Goal: Use online tool/utility

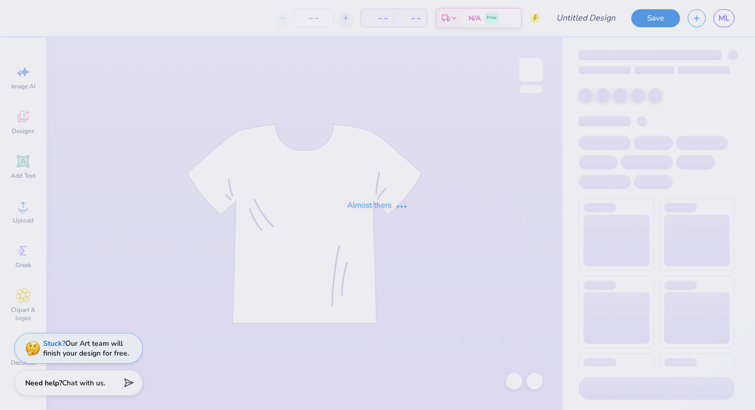
type input "PDC KE"
type input "40"
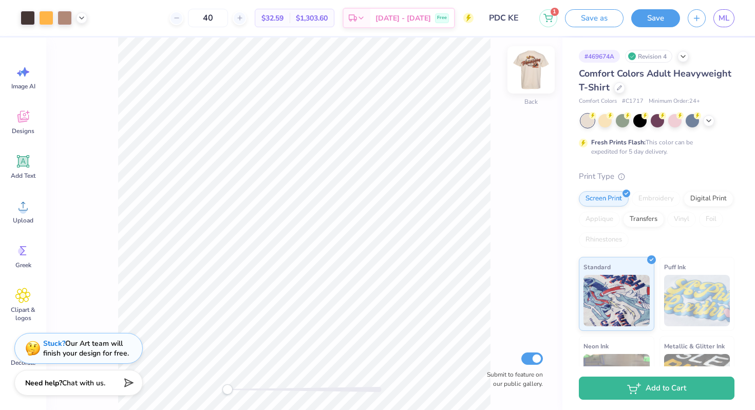
click at [527, 71] on img at bounding box center [531, 69] width 41 height 41
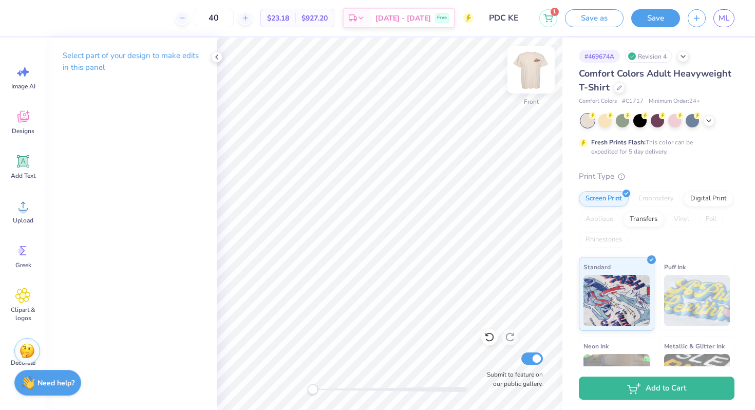
click at [529, 70] on img at bounding box center [531, 69] width 41 height 41
click at [536, 73] on img at bounding box center [531, 69] width 41 height 41
click at [537, 66] on img at bounding box center [531, 69] width 41 height 41
click at [530, 68] on img at bounding box center [531, 69] width 41 height 41
click at [527, 67] on img at bounding box center [531, 69] width 41 height 41
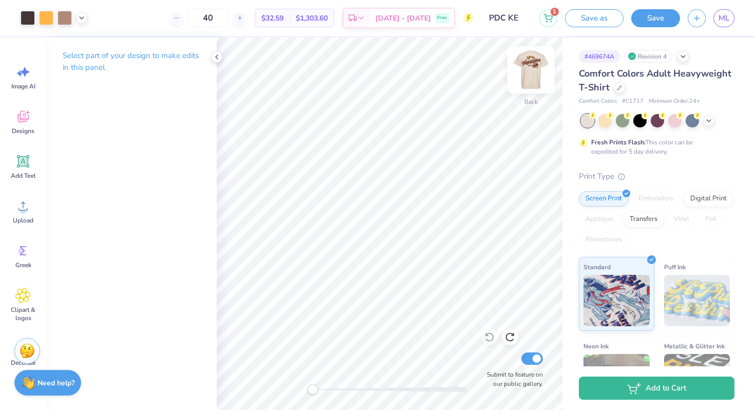
click at [533, 69] on img at bounding box center [531, 69] width 41 height 41
